Goal: Information Seeking & Learning: Learn about a topic

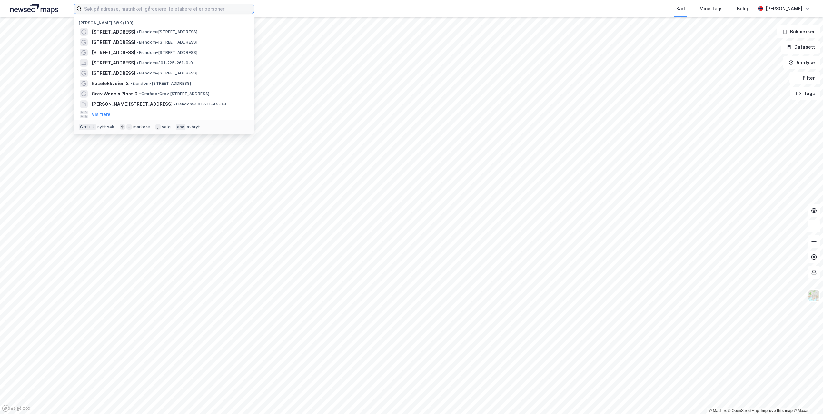
click at [166, 7] on input at bounding box center [168, 9] width 172 height 10
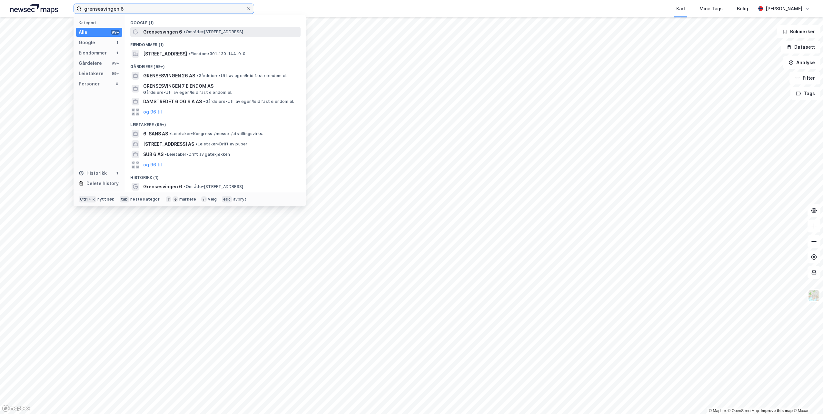
type input "grensesvingen 6"
click at [177, 28] on span "Grensesvingen 6" at bounding box center [162, 32] width 39 height 8
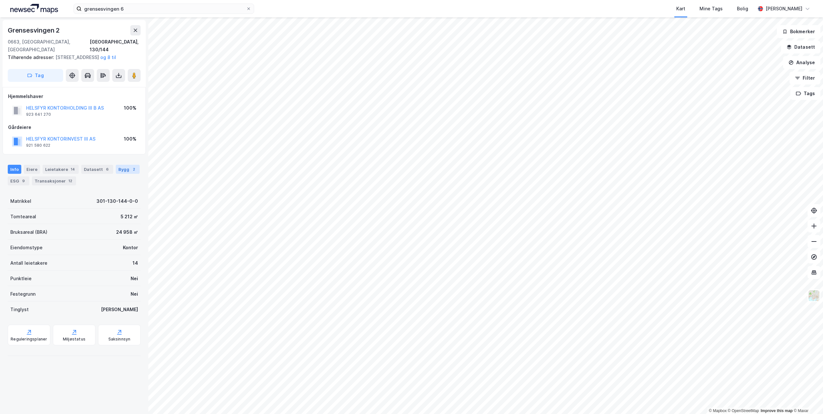
click at [117, 167] on div "Bygg 2" at bounding box center [128, 169] width 24 height 9
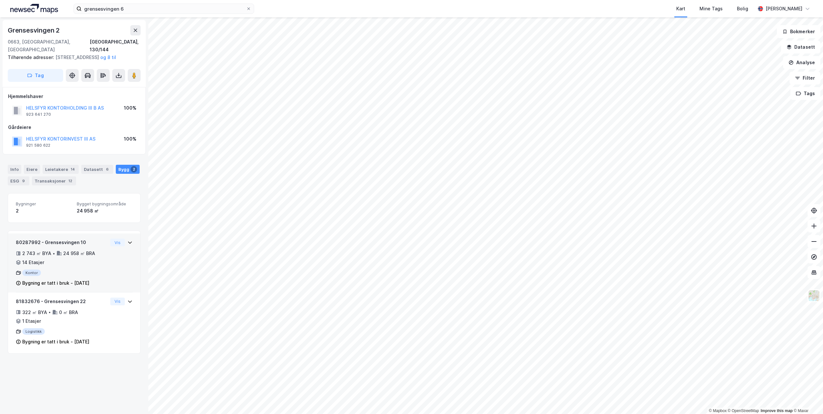
click at [82, 251] on div "24 958 ㎡ BRA" at bounding box center [79, 254] width 32 height 8
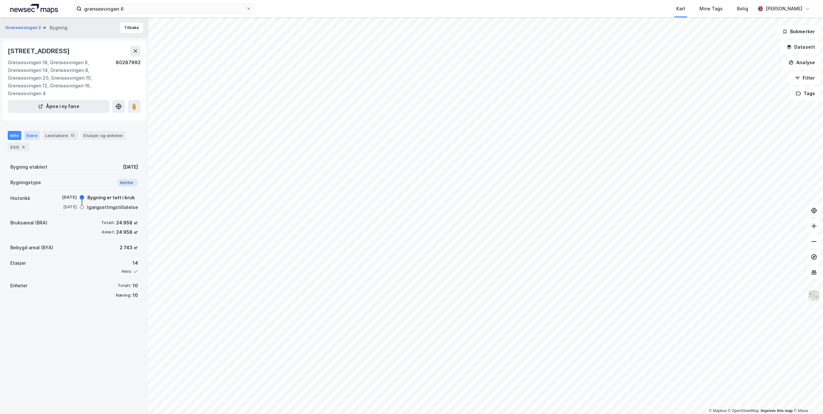
click at [37, 136] on div "Eiere" at bounding box center [32, 135] width 16 height 9
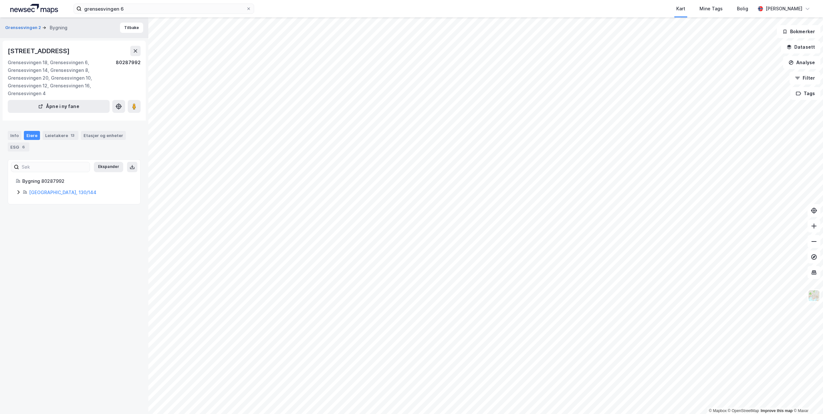
click at [6, 136] on div "Info Eiere Leietakere 13 Etasjer og enheter ESG 6" at bounding box center [74, 138] width 148 height 31
click at [15, 135] on div "Info" at bounding box center [15, 135] width 14 height 9
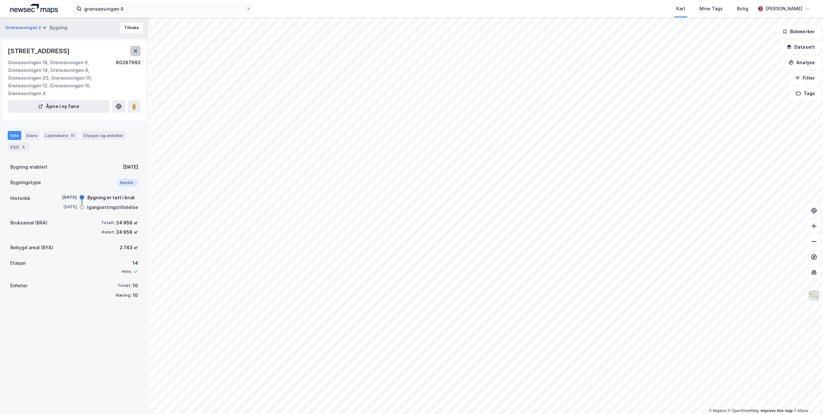
click at [132, 49] on button at bounding box center [135, 51] width 10 height 10
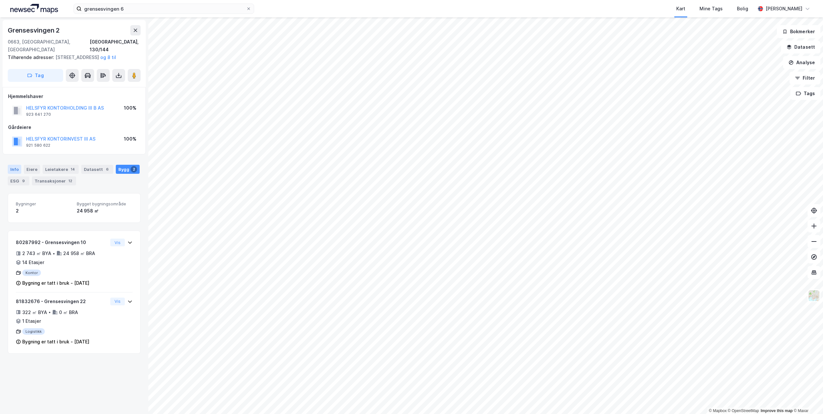
click at [16, 168] on div "Info" at bounding box center [15, 169] width 14 height 9
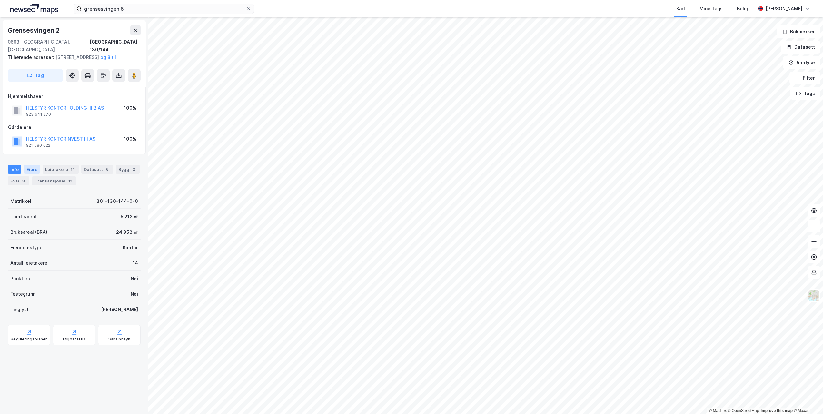
click at [34, 171] on div "Eiere" at bounding box center [32, 169] width 16 height 9
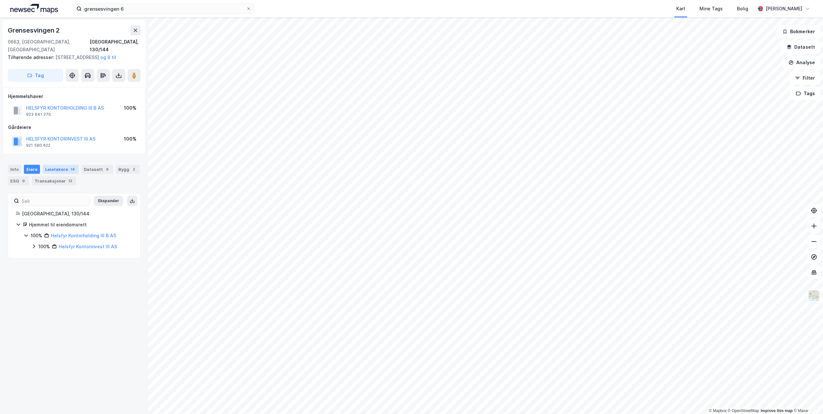
click at [53, 169] on div "Leietakere 14" at bounding box center [61, 169] width 36 height 9
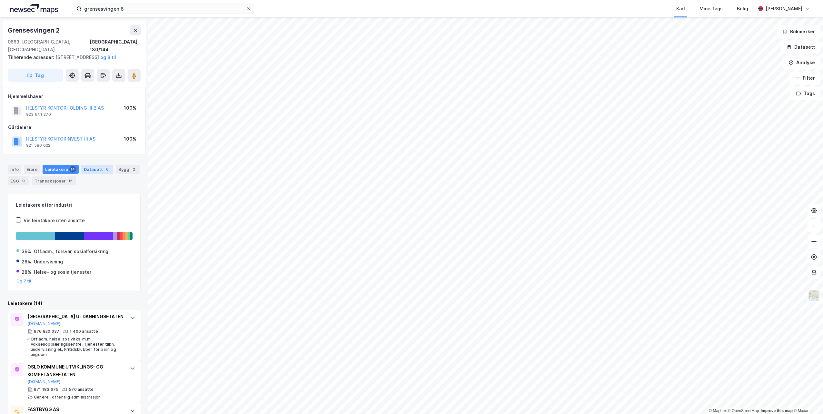
click at [93, 171] on div "Datasett 6" at bounding box center [97, 169] width 32 height 9
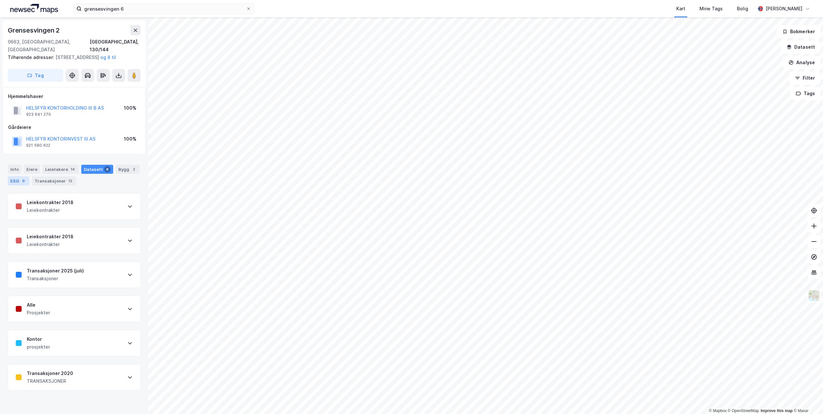
click at [21, 179] on div "9" at bounding box center [23, 181] width 6 height 6
